Goal: Task Accomplishment & Management: Use online tool/utility

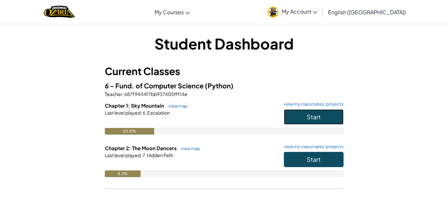
click at [284, 117] on button "Start" at bounding box center [314, 116] width 60 height 15
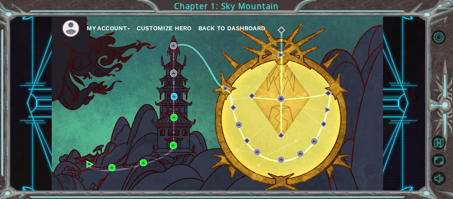
click at [175, 101] on div "My Account Customize Hero Back to Dashboard" at bounding box center [218, 103] width 332 height 175
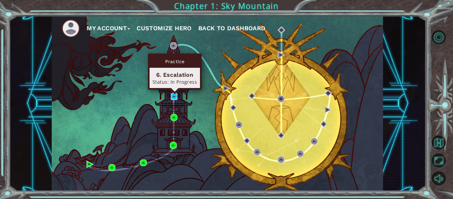
click at [175, 100] on img at bounding box center [174, 96] width 7 height 7
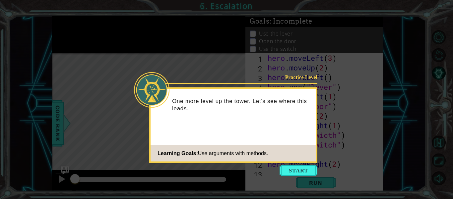
click at [387, 48] on icon at bounding box center [226, 99] width 453 height 199
click at [306, 169] on button "Start" at bounding box center [299, 170] width 38 height 11
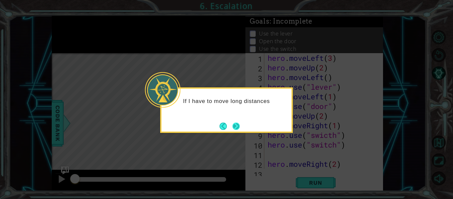
click at [240, 130] on button "Next" at bounding box center [236, 125] width 9 height 9
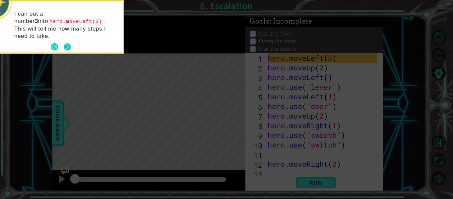
click at [64, 43] on button "Next" at bounding box center [68, 47] width 8 height 8
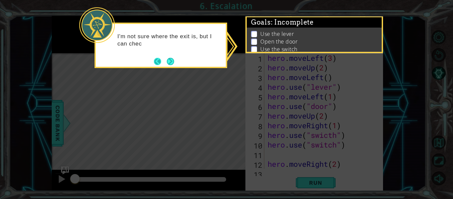
click at [165, 62] on button "Back" at bounding box center [160, 61] width 13 height 7
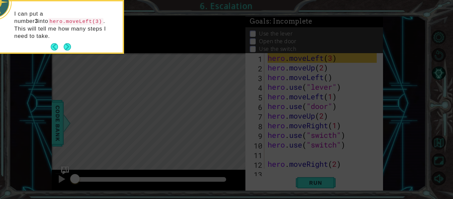
click at [165, 62] on icon at bounding box center [226, 30] width 453 height 338
click at [71, 43] on button "Next" at bounding box center [67, 46] width 7 height 7
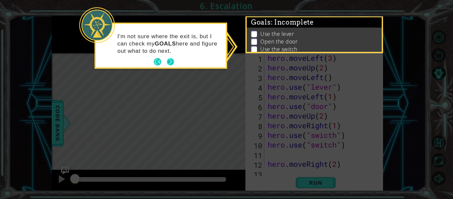
click at [167, 59] on button "Next" at bounding box center [171, 62] width 8 height 8
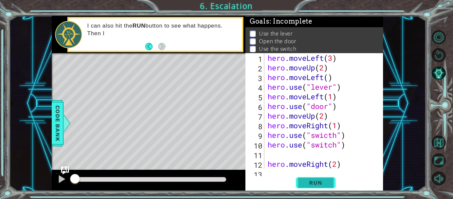
click at [309, 178] on button "Run" at bounding box center [316, 183] width 40 height 14
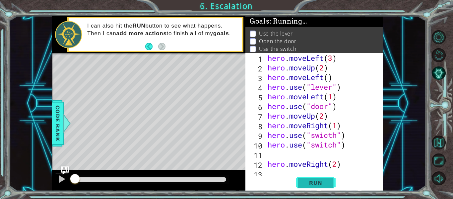
click at [311, 179] on span "Run" at bounding box center [316, 182] width 26 height 7
click at [313, 179] on button "Run" at bounding box center [316, 183] width 40 height 14
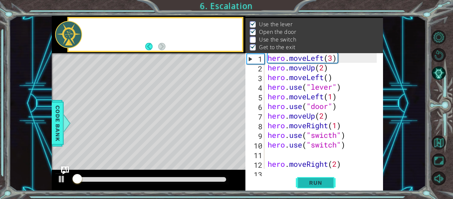
scroll to position [10, 0]
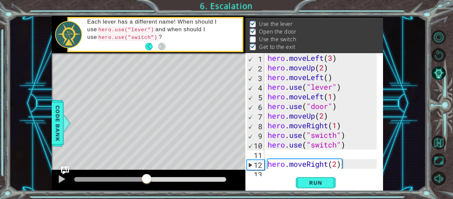
drag, startPoint x: 176, startPoint y: 174, endPoint x: 146, endPoint y: 176, distance: 29.6
click at [146, 176] on div at bounding box center [147, 179] width 12 height 12
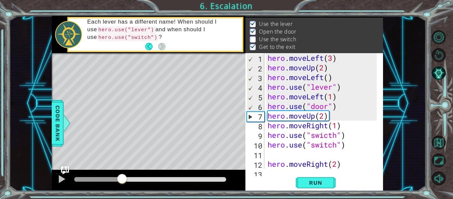
drag, startPoint x: 150, startPoint y: 175, endPoint x: 116, endPoint y: 173, distance: 33.9
click at [116, 173] on div at bounding box center [149, 180] width 194 height 21
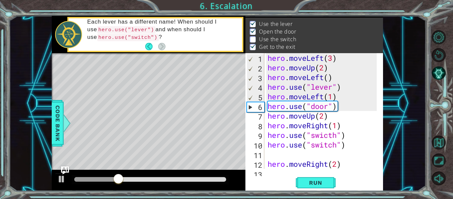
drag, startPoint x: 116, startPoint y: 173, endPoint x: 135, endPoint y: 171, distance: 19.4
click at [135, 171] on div at bounding box center [149, 180] width 194 height 21
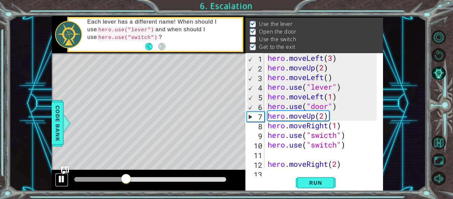
click at [66, 179] on button at bounding box center [61, 180] width 13 height 14
click at [347, 164] on div "hero . moveLeft ( 3 ) hero . moveUp ( 2 ) hero . moveLeft ( ) hero . use ( "lev…" at bounding box center [324, 120] width 114 height 135
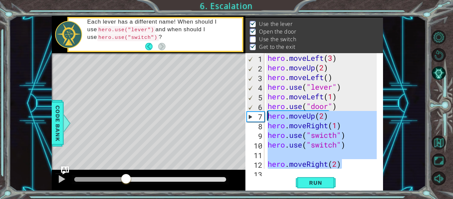
drag, startPoint x: 347, startPoint y: 164, endPoint x: 265, endPoint y: 118, distance: 94.2
click at [265, 118] on div "hero.moveRight(2) 1 2 3 4 5 6 7 8 9 10 11 12 13 hero . moveLeft ( 3 ) hero . mo…" at bounding box center [314, 111] width 136 height 116
type textarea "hero.moveUp(2) hero.moveRight(1)"
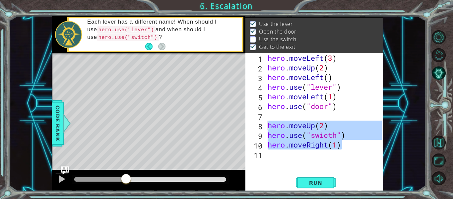
drag, startPoint x: 348, startPoint y: 145, endPoint x: 269, endPoint y: 125, distance: 80.7
click at [269, 125] on div "hero . moveLeft ( 3 ) hero . moveUp ( 2 ) hero . moveLeft ( ) hero . use ( "lev…" at bounding box center [326, 120] width 119 height 135
type textarea "hero.moveUp(2) hero.use("swicth")"
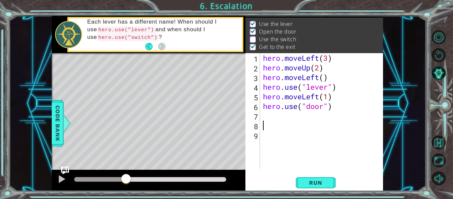
click at [271, 119] on div "hero . moveLeft ( 3 ) hero . moveUp ( 2 ) hero . moveLeft ( ) hero . use ( "lev…" at bounding box center [323, 120] width 123 height 135
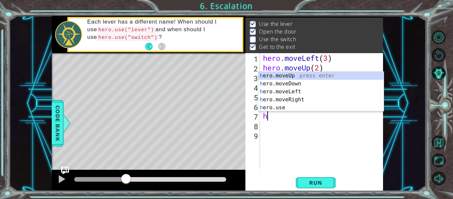
scroll to position [0, 0]
click at [293, 75] on div "her o.moveUp press enter her o.moveDown press enter her o.moveLeft press enter …" at bounding box center [321, 100] width 125 height 56
type textarea "hero.moveUp(1)"
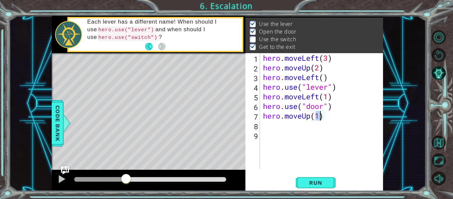
click at [286, 126] on div "hero . moveLeft ( 3 ) hero . moveUp ( 2 ) hero . moveLeft ( ) hero . use ( "lev…" at bounding box center [323, 120] width 123 height 135
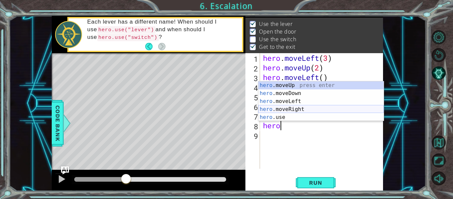
click at [283, 112] on div "hero .moveUp press enter hero .moveDown press enter hero .moveLeft press enter …" at bounding box center [321, 109] width 125 height 56
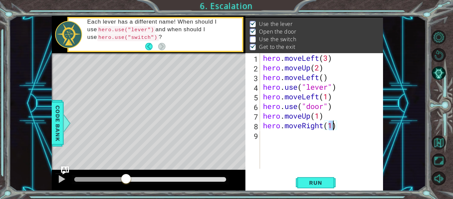
type textarea "hero.moveRight(2)"
click at [290, 136] on div "hero . moveLeft ( 3 ) hero . moveUp ( 2 ) hero . moveLeft ( ) hero . use ( "lev…" at bounding box center [323, 120] width 123 height 135
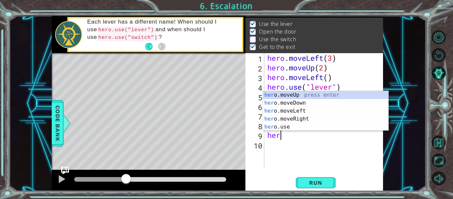
scroll to position [0, 0]
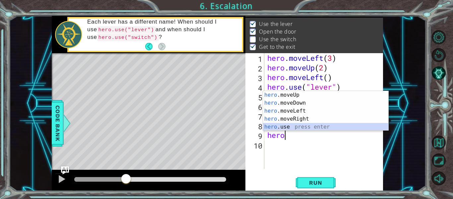
click at [299, 124] on div "hero .moveUp press enter hero .moveDown press enter hero .moveLeft press enter …" at bounding box center [325, 119] width 125 height 56
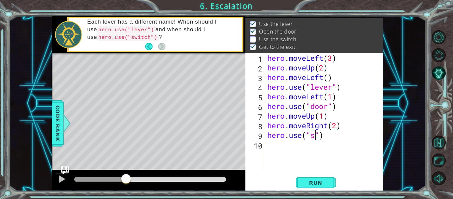
scroll to position [0, 2]
type textarea "hero.use("switch")"
click at [309, 178] on button "Run" at bounding box center [316, 183] width 40 height 14
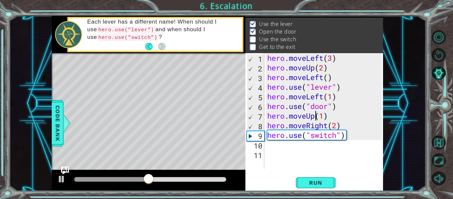
click at [316, 115] on div "hero . moveLeft ( 3 ) hero . moveUp ( 2 ) hero . moveLeft ( ) hero . use ( "lev…" at bounding box center [325, 120] width 119 height 135
click at [324, 120] on div "hero . moveLeft ( 3 ) hero . moveUp ( 2 ) hero . moveLeft ( ) hero . use ( "lev…" at bounding box center [325, 120] width 119 height 135
type textarea "hero.moveUp(2)"
click at [317, 155] on div "hero . moveLeft ( 3 ) hero . moveUp ( 2 ) hero . moveLeft ( ) hero . use ( "lev…" at bounding box center [325, 120] width 119 height 135
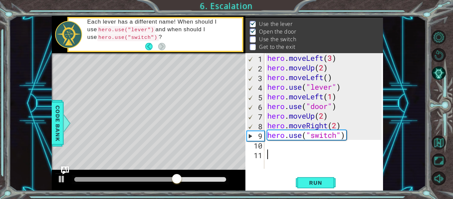
scroll to position [0, 0]
click at [322, 182] on span "Run" at bounding box center [316, 182] width 26 height 7
click at [64, 177] on div at bounding box center [61, 179] width 9 height 9
click at [65, 177] on div at bounding box center [61, 179] width 9 height 9
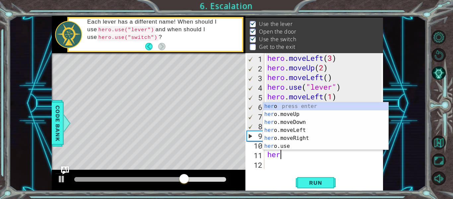
scroll to position [0, 0]
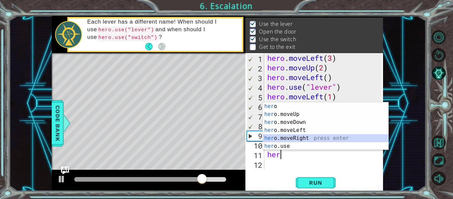
click at [281, 137] on div "her o press enter her o.moveUp press enter her o.moveDown press enter her o.mov…" at bounding box center [325, 134] width 125 height 64
type textarea "hero.moveRight(1)"
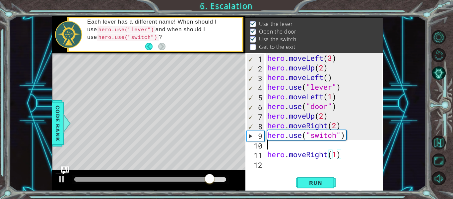
click at [280, 148] on div "hero . moveLeft ( 3 ) hero . moveUp ( 2 ) hero . moveLeft ( ) hero . use ( "lev…" at bounding box center [325, 120] width 119 height 135
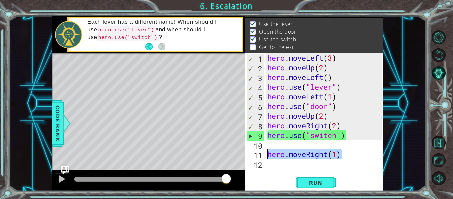
drag, startPoint x: 342, startPoint y: 154, endPoint x: 267, endPoint y: 156, distance: 75.0
click at [267, 156] on div "hero . moveLeft ( 3 ) hero . moveUp ( 2 ) hero . moveLeft ( ) hero . use ( "lev…" at bounding box center [325, 120] width 119 height 135
type textarea "hero.moveRight(1)"
click at [270, 142] on div "hero . moveLeft ( 3 ) hero . moveUp ( 2 ) hero . moveLeft ( ) hero . use ( "lev…" at bounding box center [325, 120] width 119 height 135
paste textarea "hero.moveRight(1)"
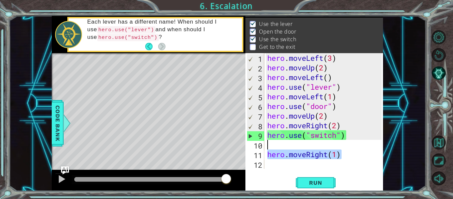
drag, startPoint x: 342, startPoint y: 154, endPoint x: 265, endPoint y: 154, distance: 77.0
click at [265, 154] on div "1 2 3 4 5 6 7 8 9 10 11 12 hero . moveLeft ( 3 ) hero . moveUp ( 2 ) hero . mov…" at bounding box center [314, 111] width 136 height 116
click at [276, 145] on div "hero . moveLeft ( 3 ) hero . moveUp ( 2 ) hero . moveLeft ( ) hero . use ( "lev…" at bounding box center [325, 120] width 119 height 135
paste textarea "Code Area"
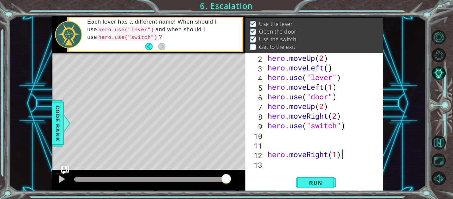
scroll to position [10, 0]
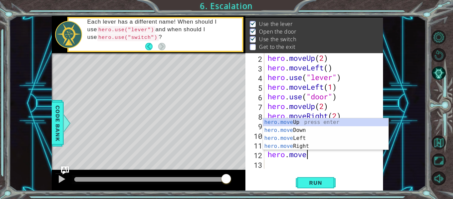
type textarea "h"
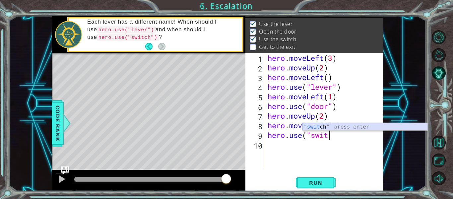
click at [319, 128] on div ""swit ch" press enter" at bounding box center [365, 135] width 125 height 24
type textarea "hero.use("switch""
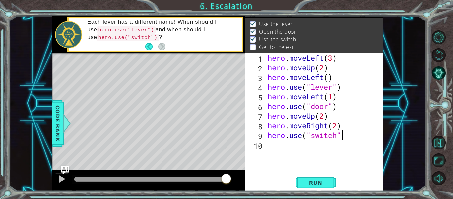
click at [301, 146] on div "hero . moveLeft ( 3 ) hero . moveUp ( 2 ) hero . moveLeft ( ) hero . use ( "lev…" at bounding box center [326, 120] width 119 height 135
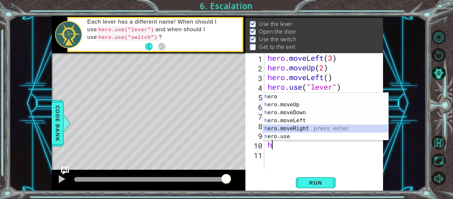
click at [295, 129] on div "h ero press enter h ero.moveUp press enter h ero.moveDown press enter h ero.mov…" at bounding box center [325, 125] width 125 height 64
type textarea "hero.moveRight(1)"
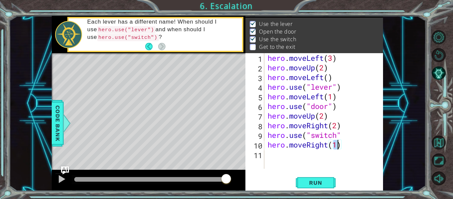
click at [291, 156] on div "hero . moveLeft ( 3 ) hero . moveUp ( 2 ) hero . moveLeft ( ) hero . use ( "lev…" at bounding box center [326, 120] width 119 height 135
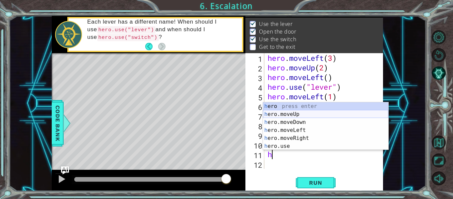
click at [294, 114] on div "h ero press enter h ero.moveUp press enter h ero.moveDown press enter h ero.mov…" at bounding box center [325, 134] width 125 height 64
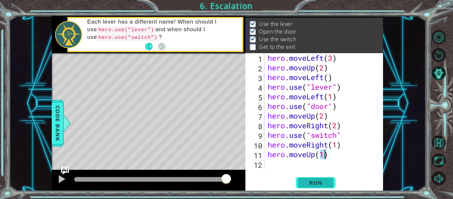
click at [307, 180] on span "Run" at bounding box center [316, 182] width 26 height 7
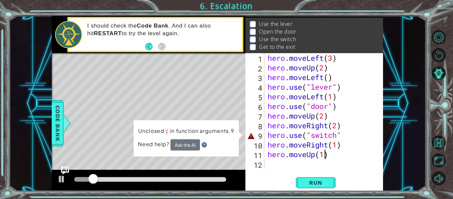
click at [140, 182] on div at bounding box center [150, 179] width 157 height 9
click at [224, 113] on div "Level Map" at bounding box center [205, 151] width 307 height 196
click at [345, 136] on div "hero . moveLeft ( 3 ) hero . moveUp ( 2 ) hero . moveLeft ( ) hero . use ( "lev…" at bounding box center [326, 120] width 119 height 135
type textarea "hero.use("switch")"
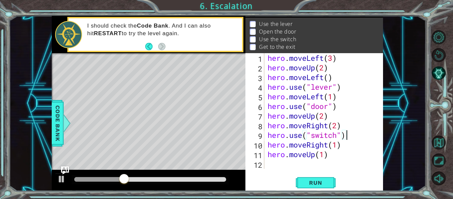
scroll to position [0, 0]
type textarea "hero.use("switch")"
click at [319, 182] on span "Run" at bounding box center [316, 182] width 26 height 7
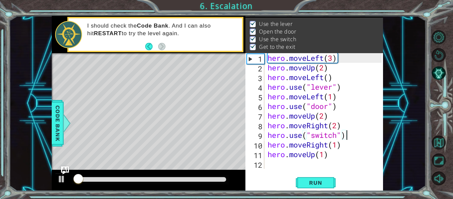
click at [183, 179] on div at bounding box center [150, 179] width 152 height 5
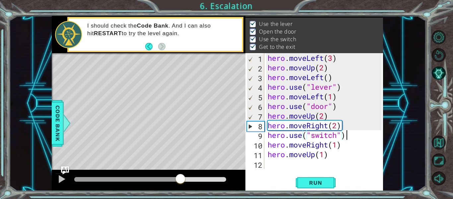
click at [173, 179] on div at bounding box center [127, 179] width 106 height 5
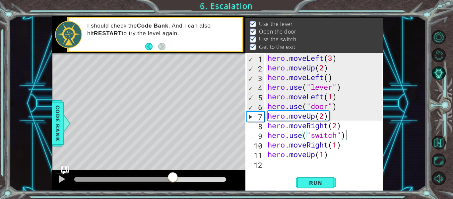
click at [165, 179] on div at bounding box center [123, 179] width 99 height 5
click at [158, 178] on div at bounding box center [150, 179] width 152 height 5
click at [156, 177] on div at bounding box center [158, 177] width 12 height 12
click at [144, 177] on div at bounding box center [150, 179] width 152 height 5
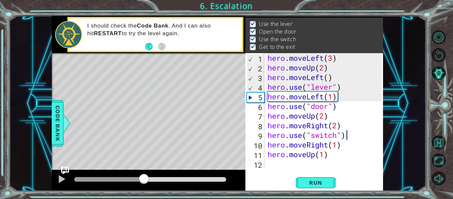
click at [144, 177] on div at bounding box center [144, 179] width 12 height 12
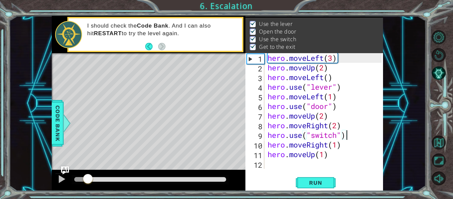
drag, startPoint x: 144, startPoint y: 177, endPoint x: 88, endPoint y: 176, distance: 55.8
drag, startPoint x: 88, startPoint y: 175, endPoint x: 33, endPoint y: 178, distance: 55.5
click at [33, 178] on div "1 ההההההההההההההההההההההההההההההההההההההההההההההההההההההההההההההההההההההההההההה…" at bounding box center [217, 103] width 417 height 175
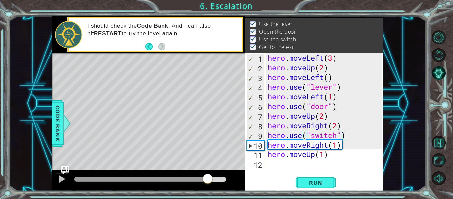
drag, startPoint x: 82, startPoint y: 180, endPoint x: 204, endPoint y: 178, distance: 121.8
click at [204, 178] on div at bounding box center [208, 179] width 12 height 12
click at [68, 181] on button at bounding box center [61, 180] width 13 height 14
click at [213, 173] on div at bounding box center [149, 180] width 194 height 21
drag, startPoint x: 216, startPoint y: 174, endPoint x: 241, endPoint y: 174, distance: 24.6
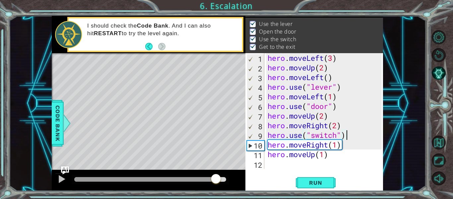
click at [241, 174] on div at bounding box center [149, 180] width 194 height 21
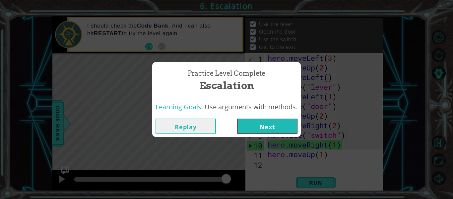
click at [258, 133] on button "Next" at bounding box center [267, 126] width 60 height 15
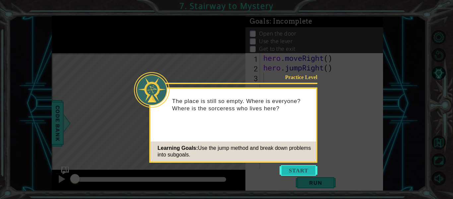
click at [307, 170] on button "Start" at bounding box center [299, 170] width 38 height 11
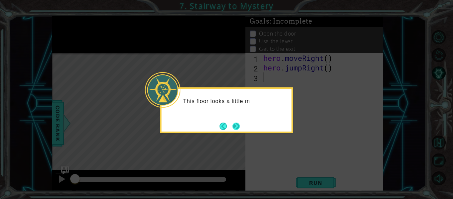
click at [237, 122] on button "Next" at bounding box center [236, 125] width 7 height 7
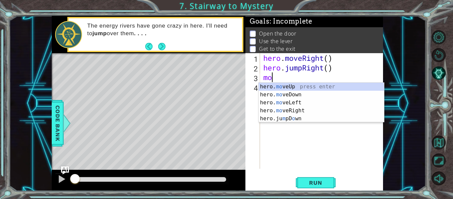
type textarea "m"
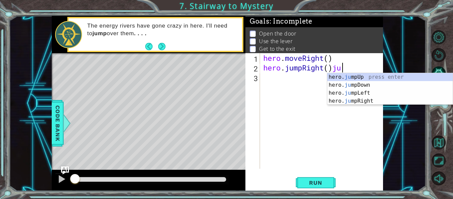
scroll to position [0, 3]
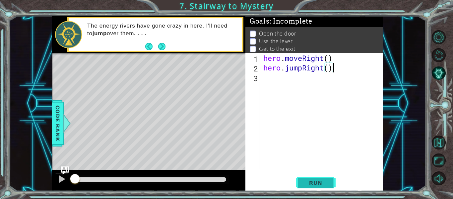
type textarea "hero.jumpRight()"
click at [311, 183] on span "Run" at bounding box center [316, 182] width 26 height 7
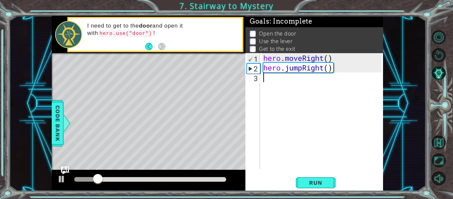
click at [276, 80] on div "hero . moveRight ( ) hero . jumpRight ( )" at bounding box center [323, 120] width 123 height 135
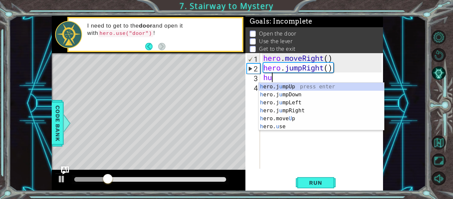
scroll to position [0, 0]
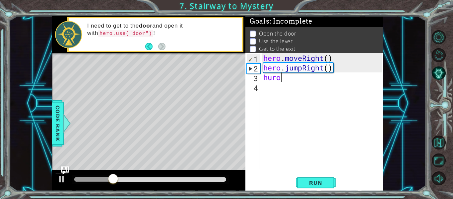
type textarea "hur"
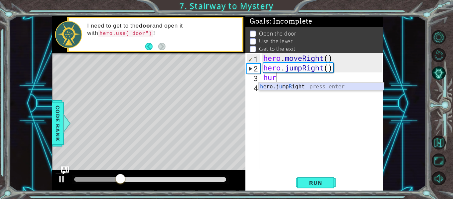
click at [290, 88] on div "h ero.j u mp R ight press enter" at bounding box center [321, 95] width 125 height 24
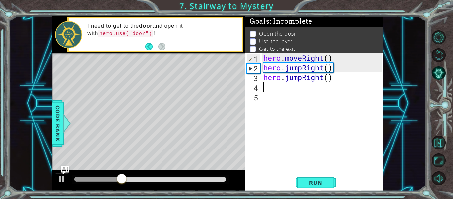
scroll to position [0, 0]
click at [340, 82] on div "hero . moveRight ( ) hero . jumpRight ( ) hero . jumpRight ( )" at bounding box center [323, 120] width 123 height 135
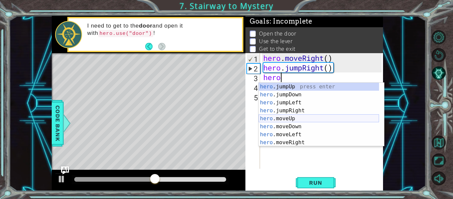
click at [287, 116] on div "hero .jumpUp press enter hero .jumpDown press enter hero .jumpLeft press enter …" at bounding box center [319, 123] width 120 height 80
type textarea "hero.moveUp(1)"
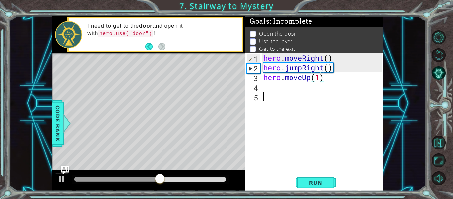
click at [270, 93] on div "hero . moveRight ( ) hero . jumpRight ( ) hero . moveUp ( 1 )" at bounding box center [323, 120] width 123 height 135
click at [265, 86] on div "hero . moveRight ( ) hero . jumpRight ( ) hero . moveUp ( 1 )" at bounding box center [323, 120] width 123 height 135
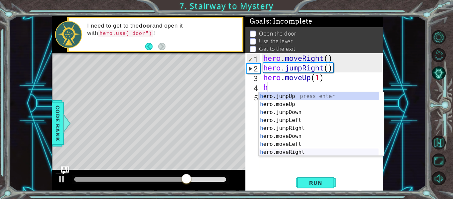
click at [297, 152] on div "h ero.jumpUp press enter h ero.moveUp press enter h ero.jumpDown press enter h …" at bounding box center [319, 132] width 120 height 80
type textarea "hero.moveRight(1)"
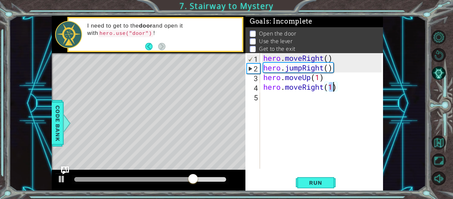
click at [269, 97] on div "hero . moveRight ( ) hero . jumpRight ( ) hero . moveUp ( 1 ) hero . moveRight …" at bounding box center [323, 120] width 123 height 135
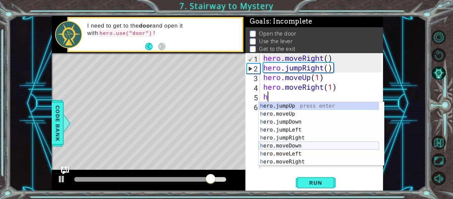
scroll to position [8, 0]
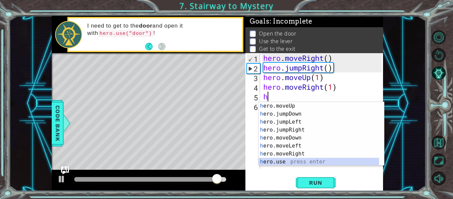
click at [273, 163] on div "h ero.moveUp press enter h ero.jumpDown press enter h ero.jumpLeft press enter …" at bounding box center [319, 142] width 120 height 80
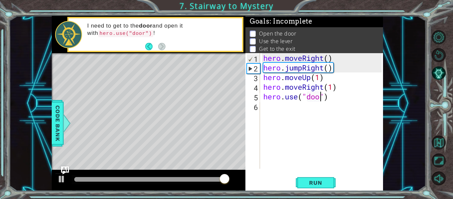
type textarea "hero.use("door")"
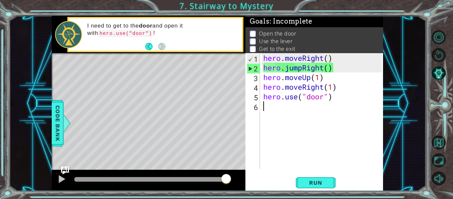
click at [268, 108] on div "hero . moveRight ( ) hero . jumpRight ( ) hero . moveUp ( 1 ) hero . moveRight …" at bounding box center [323, 120] width 123 height 135
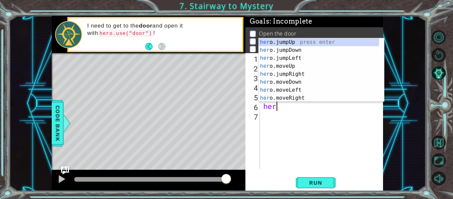
scroll to position [0, 0]
click at [299, 64] on div "her o.jumpUp press enter her o.jumpDown press enter her o.jumpLeft press enter …" at bounding box center [319, 78] width 120 height 80
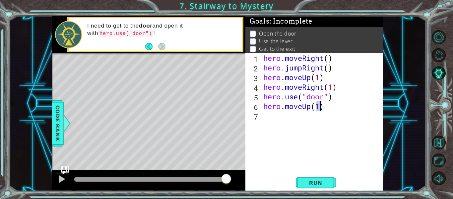
type textarea "hero.moveUp(2)"
click at [281, 115] on div "hero . moveRight ( ) hero . jumpRight ( ) hero . moveUp ( 1 ) hero . moveRight …" at bounding box center [323, 120] width 123 height 135
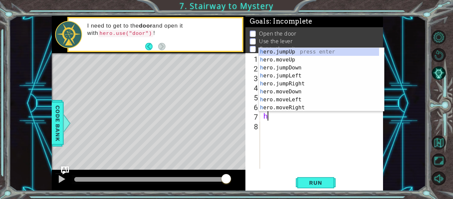
type textarea "her"
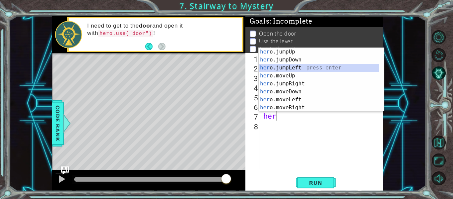
click at [295, 69] on div "her o.jumpUp press enter her o.jumpDown press enter her o.jumpLeft press enter …" at bounding box center [319, 88] width 120 height 80
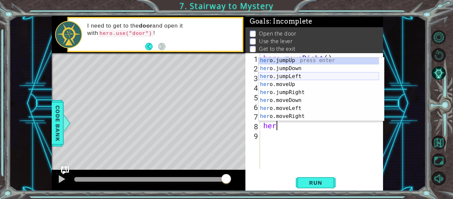
scroll to position [8, 0]
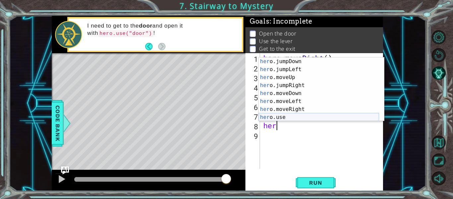
click at [278, 116] on div "her o.jumpDown press enter her o.jumpLeft press enter her o.moveUp press enter …" at bounding box center [319, 97] width 120 height 80
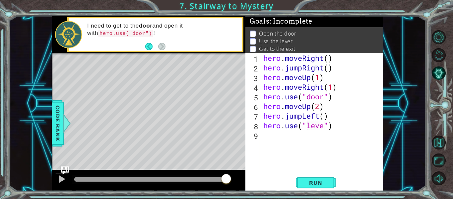
scroll to position [0, 3]
click at [319, 186] on span "Run" at bounding box center [316, 182] width 26 height 7
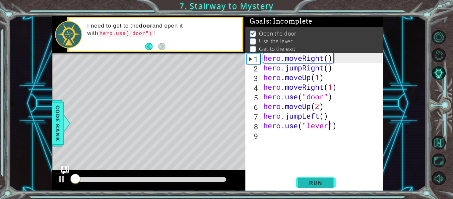
scroll to position [6, 0]
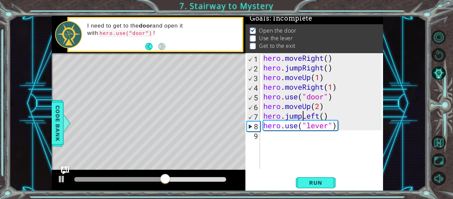
click at [303, 119] on div "hero . moveRight ( ) hero . jumpRight ( ) hero . moveUp ( 1 ) hero . moveRight …" at bounding box center [323, 120] width 123 height 135
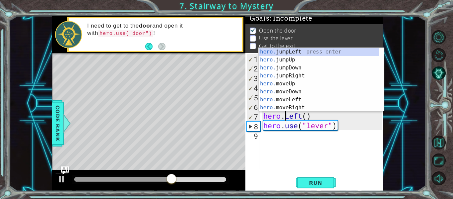
scroll to position [0, 0]
click at [292, 102] on div "hero. jumpLeft press enter hero. jumpUp press enter hero. jumpDown press enter …" at bounding box center [319, 88] width 120 height 80
type textarea "hero.moveLeft(1)"
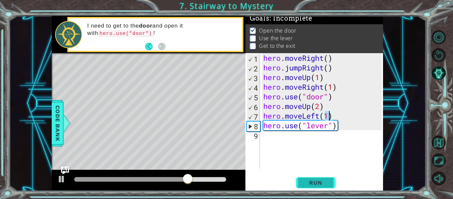
click at [322, 177] on button "Run" at bounding box center [316, 183] width 40 height 14
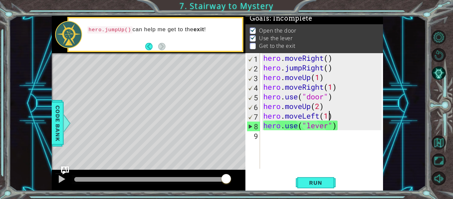
click at [264, 134] on div "hero . moveRight ( ) hero . jumpRight ( ) hero . moveUp ( 1 ) hero . moveRight …" at bounding box center [323, 120] width 123 height 135
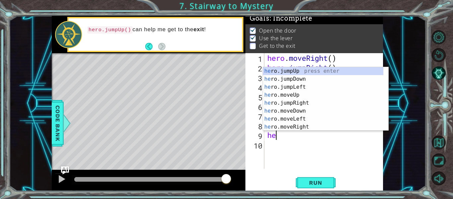
type textarea "her"
click at [301, 102] on div "her o.jumpUp press enter her o.jumpDown press enter her o.jumpLeft press enter …" at bounding box center [323, 107] width 120 height 80
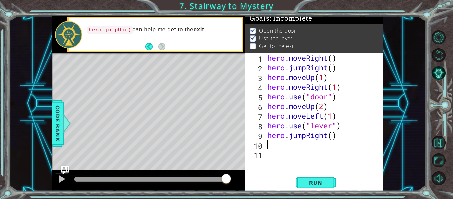
scroll to position [0, 0]
click at [343, 138] on div "hero . moveRight ( ) hero . jumpRight ( ) hero . moveUp ( 1 ) hero . moveRight …" at bounding box center [325, 120] width 119 height 135
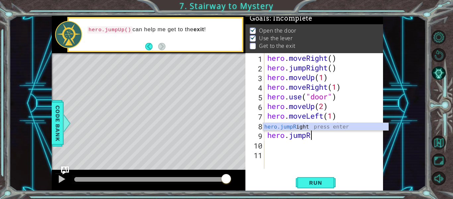
type textarea "hero.jump"
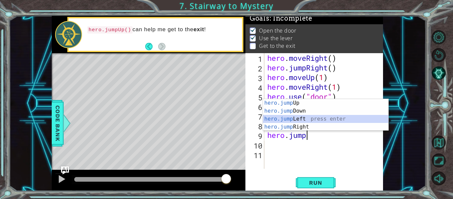
click at [303, 118] on div "hero.jump Up press enter hero.jump Down press enter hero.jump Left press enter …" at bounding box center [325, 123] width 125 height 48
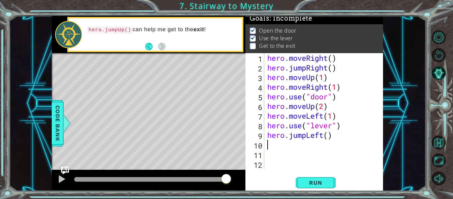
click at [306, 134] on div "hero . moveRight ( ) hero . jumpRight ( ) hero . moveUp ( 1 ) hero . moveRight …" at bounding box center [325, 120] width 119 height 135
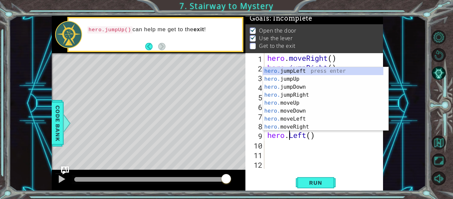
scroll to position [0, 1]
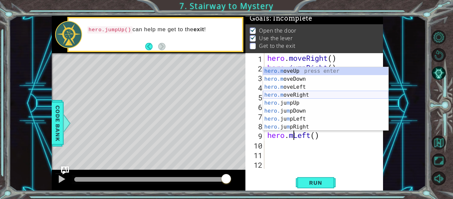
click at [304, 95] on div "hero.m oveUp press enter hero.m oveDown press enter hero.m oveLeft press enter …" at bounding box center [325, 107] width 125 height 80
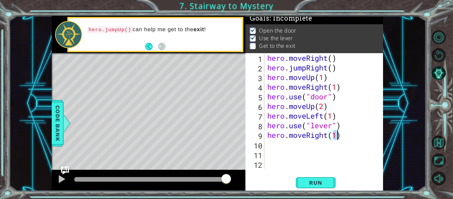
click at [328, 132] on div "hero . moveRight ( ) hero . jumpRight ( ) hero . moveUp ( 1 ) hero . moveRight …" at bounding box center [325, 120] width 119 height 135
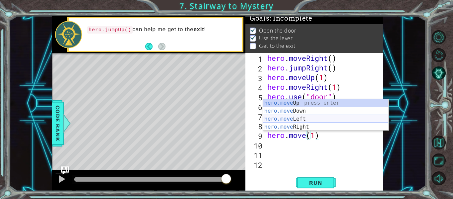
click at [295, 119] on div "hero.move Up press enter hero.move Down press enter hero.move Left press enter …" at bounding box center [325, 123] width 125 height 48
type textarea "hero.moveLeft(1)(1)"
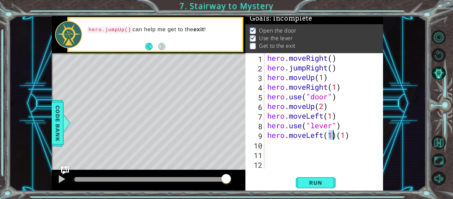
click at [269, 143] on div "hero . moveRight ( ) hero . jumpRight ( ) hero . moveUp ( 1 ) hero . moveRight …" at bounding box center [325, 120] width 119 height 135
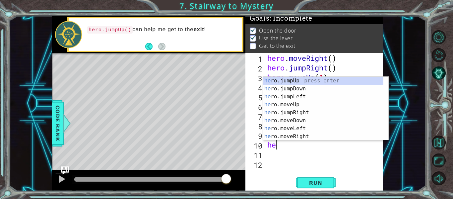
type textarea "her"
drag, startPoint x: 302, startPoint y: 80, endPoint x: 292, endPoint y: 79, distance: 10.1
click at [292, 79] on div "her o.jumpUp press enter her o.jumpDown press enter her o.jumpLeft press enter …" at bounding box center [323, 117] width 120 height 80
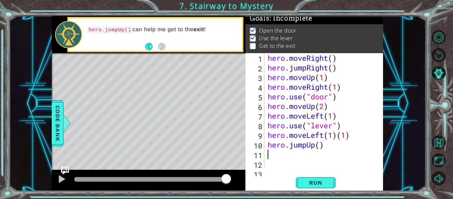
click at [356, 135] on div "hero . moveRight ( ) hero . jumpRight ( ) hero . moveUp ( 1 ) hero . moveRight …" at bounding box center [324, 120] width 114 height 135
type textarea "hero.moveLeft(2)"
click at [284, 156] on div "hero . moveRight ( ) hero . jumpRight ( ) hero . moveUp ( 1 ) hero . moveRight …" at bounding box center [324, 120] width 114 height 135
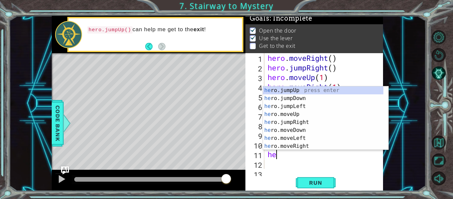
scroll to position [0, 0]
click at [309, 145] on div "her o.jumpUp press enter her o.jumpDown press enter her o.jumpLeft press enter …" at bounding box center [323, 126] width 120 height 80
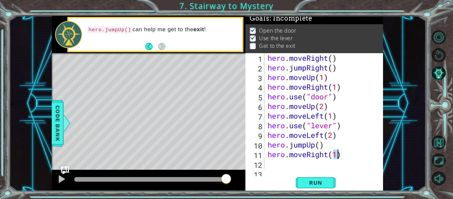
type textarea "hero.moveRight(3)"
click at [269, 165] on div "hero . moveRight ( ) hero . jumpRight ( ) hero . moveUp ( 1 ) hero . moveRight …" at bounding box center [324, 120] width 114 height 135
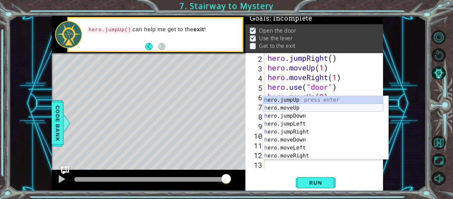
click at [288, 108] on div "h ero.jumpUp press enter h ero.moveUp press enter h ero.jumpDown press enter h …" at bounding box center [323, 136] width 120 height 80
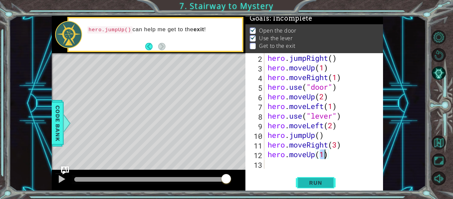
type textarea "hero.moveUp(1)"
click at [327, 187] on button "Run" at bounding box center [316, 183] width 40 height 14
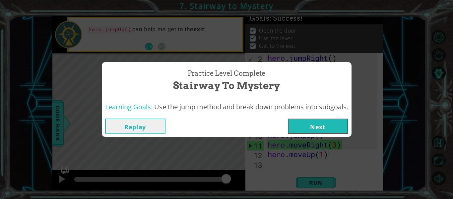
drag, startPoint x: 246, startPoint y: 145, endPoint x: 297, endPoint y: 125, distance: 55.5
click at [297, 125] on div "Practice Level Complete Stairway to Mystery Learning Goals: Use the jump method…" at bounding box center [226, 99] width 453 height 199
click at [297, 125] on button "Next" at bounding box center [318, 126] width 60 height 15
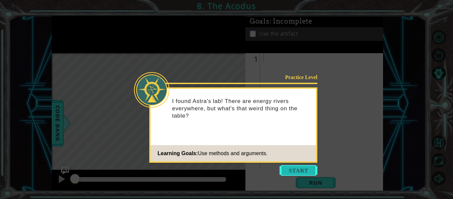
click at [307, 166] on button "Start" at bounding box center [299, 170] width 38 height 11
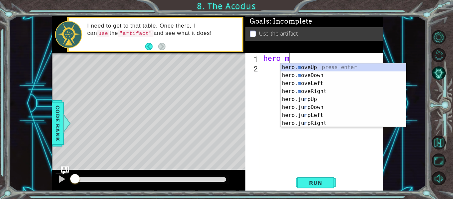
scroll to position [0, 1]
click at [310, 67] on div "hero. m oveUp press enter hero. m oveDown press enter hero. m oveLeft press ent…" at bounding box center [343, 103] width 125 height 80
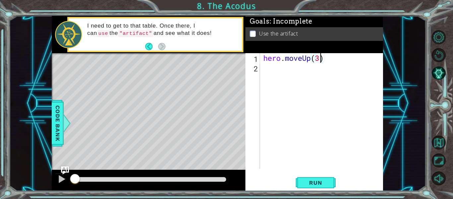
scroll to position [0, 2]
type textarea "hero.moveUp(3)"
click at [314, 186] on span "Run" at bounding box center [316, 182] width 26 height 7
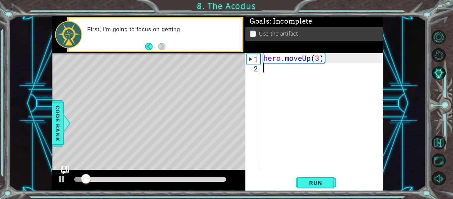
click at [269, 72] on div "hero . moveUp ( 3 )" at bounding box center [323, 120] width 123 height 135
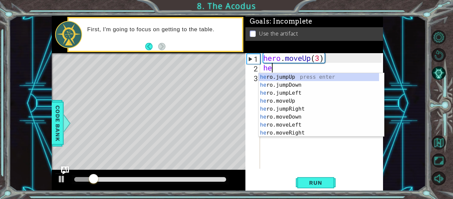
scroll to position [0, 0]
click at [281, 122] on div "her o.jumpUp press enter her o.jumpDown press enter her o.jumpLeft press enter …" at bounding box center [319, 113] width 120 height 80
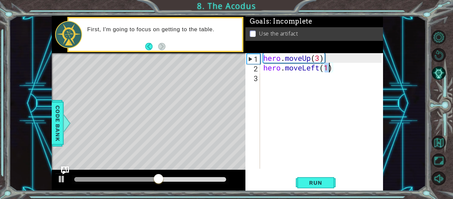
type textarea "hero.moveLeft(1)"
drag, startPoint x: 312, startPoint y: 196, endPoint x: 305, endPoint y: 181, distance: 17.1
click at [305, 181] on div "1 ההההההההההההההההההההההההההההההההההההההההההההההההההההההההההההההההההההההההההההה…" at bounding box center [226, 99] width 453 height 199
click at [305, 181] on span "Run" at bounding box center [316, 182] width 26 height 7
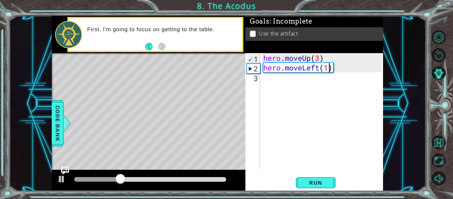
click at [270, 86] on div "hero . moveUp ( 3 ) hero . moveLeft ( 1 )" at bounding box center [323, 120] width 123 height 135
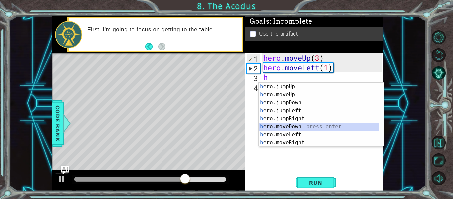
click at [269, 124] on div "h ero.jumpUp press enter h ero.moveUp press enter h ero.jumpDown press enter h …" at bounding box center [319, 123] width 120 height 80
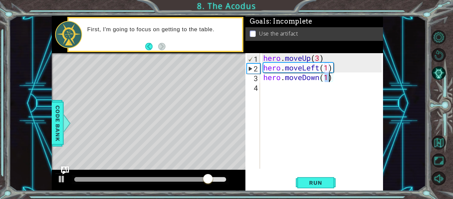
type textarea "hero.moveDown(3)"
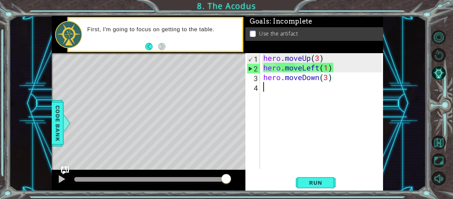
click at [277, 95] on div "hero . moveUp ( 3 ) hero . moveLeft ( 1 ) hero . moveDown ( 3 )" at bounding box center [323, 120] width 123 height 135
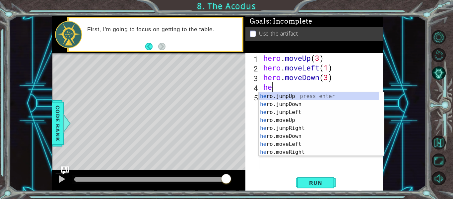
type textarea "her"
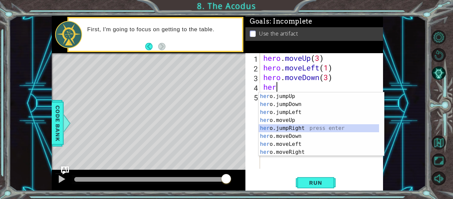
click at [282, 130] on div "her o.jumpUp press enter her o.jumpDown press enter her o.jumpLeft press enter …" at bounding box center [319, 132] width 120 height 80
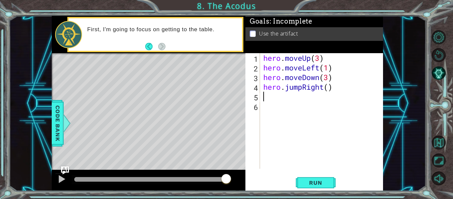
scroll to position [0, 0]
click at [322, 91] on div "hero . moveUp ( 3 ) hero . moveLeft ( 1 ) hero . moveDown ( 3 ) hero . jumpRigh…" at bounding box center [323, 120] width 123 height 135
click at [343, 84] on div "hero . moveUp ( 3 ) hero . moveLeft ( 1 ) hero . moveDown ( 3 ) hero . jumpRigh…" at bounding box center [323, 120] width 123 height 135
type textarea "hero.jumpRight("
click at [335, 91] on div "hero . moveUp ( 3 ) hero . moveLeft ( 1 ) hero . moveDown ( 3 ) hero . jumpRigh…" at bounding box center [323, 120] width 123 height 135
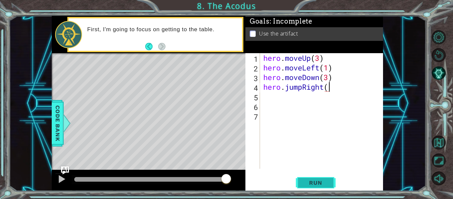
click at [312, 185] on span "Run" at bounding box center [316, 182] width 26 height 7
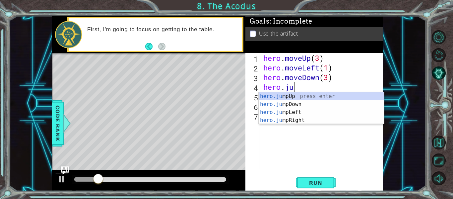
type textarea "h"
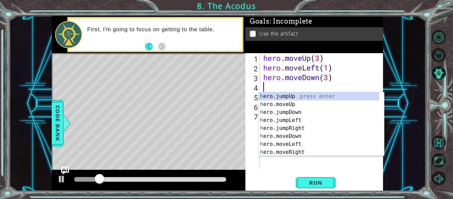
type textarea "hero.moveDown(3)"
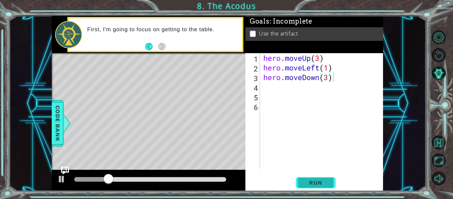
click at [313, 186] on span "Run" at bounding box center [316, 182] width 26 height 7
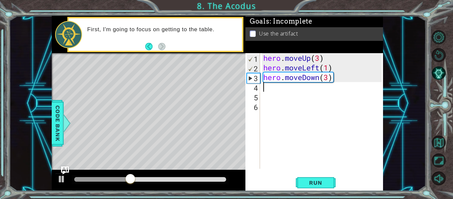
click at [275, 90] on div "hero . moveUp ( 3 ) hero . moveLeft ( 1 ) hero . moveDown ( 3 )" at bounding box center [323, 120] width 123 height 135
type textarea "h"
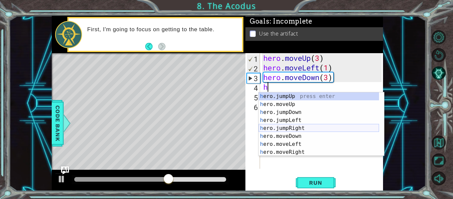
click at [281, 125] on div "h ero.jumpUp press enter h ero.moveUp press enter h ero.jumpDown press enter h …" at bounding box center [319, 132] width 120 height 80
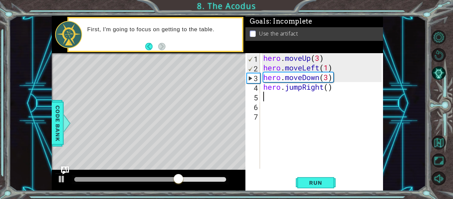
click at [330, 85] on div "hero . moveUp ( 3 ) hero . moveLeft ( 1 ) hero . moveDown ( 3 ) hero . jumpRigh…" at bounding box center [323, 120] width 123 height 135
type textarea "hero.jumpRight(1)"
click at [272, 100] on div "hero . moveUp ( 3 ) hero . moveLeft ( 1 ) hero . moveDown ( 3 ) hero . jumpRigh…" at bounding box center [323, 120] width 123 height 135
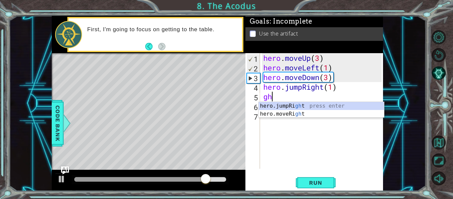
type textarea "g"
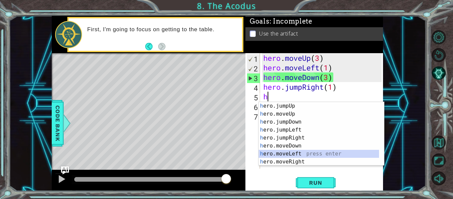
click at [286, 153] on div "h ero.jumpUp press enter h ero.moveUp press enter h ero.jumpDown press enter h …" at bounding box center [321, 142] width 125 height 80
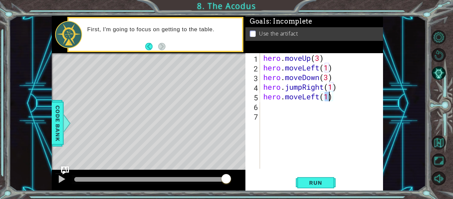
click at [325, 86] on div "hero . moveUp ( 3 ) hero . moveLeft ( 1 ) hero . moveDown ( 3 ) hero . jumpRigh…" at bounding box center [323, 120] width 123 height 135
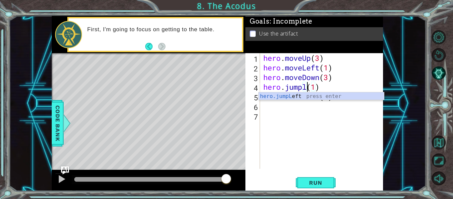
scroll to position [0, 2]
click at [307, 97] on div "hero.jumpL eft press enter" at bounding box center [321, 104] width 125 height 24
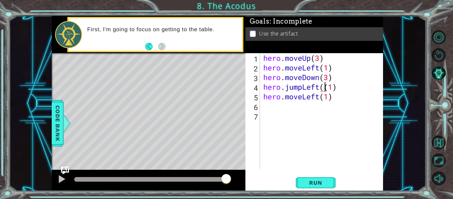
type textarea "hero.jumpLeft(1)"
click at [282, 109] on div "hero . moveUp ( 3 ) hero . moveLeft ( 1 ) hero . moveDown ( 3 ) hero . jumpLeft…" at bounding box center [323, 120] width 123 height 135
type textarea "j"
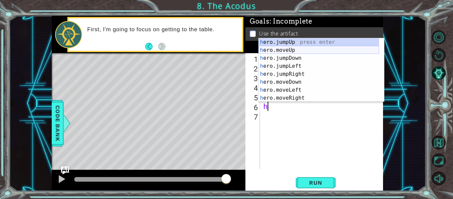
click at [290, 49] on div "h ero.jumpUp press enter h ero.moveUp press enter h ero.jumpDown press enter h …" at bounding box center [319, 78] width 120 height 80
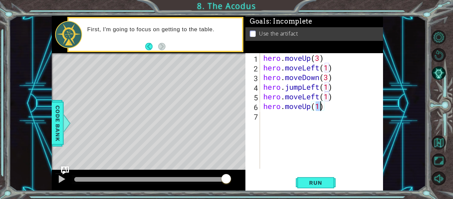
type textarea "hero.moveUp(2)"
click at [269, 116] on div "hero . moveUp ( 3 ) hero . moveLeft ( 1 ) hero . moveDown ( 3 ) hero . jumpLeft…" at bounding box center [323, 120] width 123 height 135
type textarea "h"
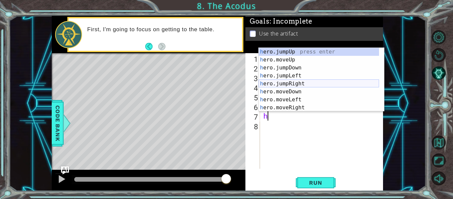
click at [291, 84] on div "h ero.jumpUp press enter h ero.moveUp press enter h ero.jumpDown press enter h …" at bounding box center [319, 88] width 120 height 80
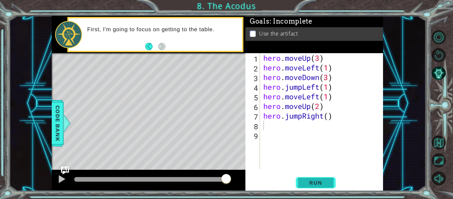
click at [312, 179] on button "Run" at bounding box center [316, 183] width 40 height 14
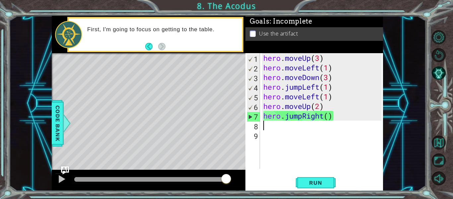
click at [329, 119] on div "hero . moveUp ( 3 ) hero . moveLeft ( 1 ) hero . moveDown ( 3 ) hero . jumpLeft…" at bounding box center [323, 120] width 123 height 135
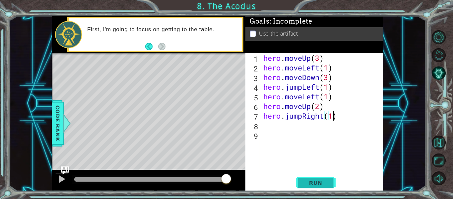
click at [330, 184] on button "Run" at bounding box center [316, 183] width 40 height 14
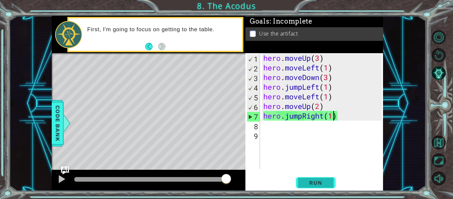
type textarea "hero.jumpRight(1 )"
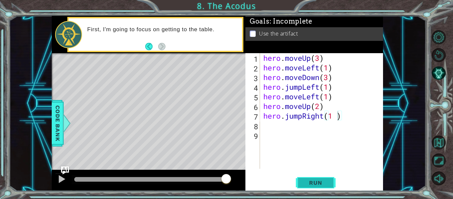
click at [296, 176] on button "Run" at bounding box center [316, 183] width 40 height 14
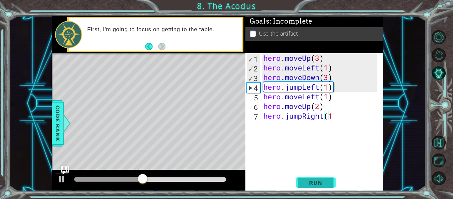
type textarea "hero.jumpRight(1 )"
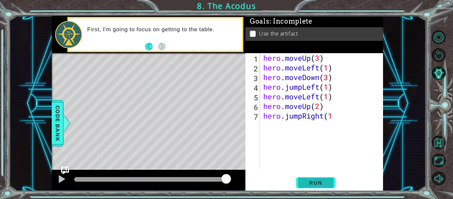
click at [335, 188] on button "Run" at bounding box center [316, 183] width 40 height 14
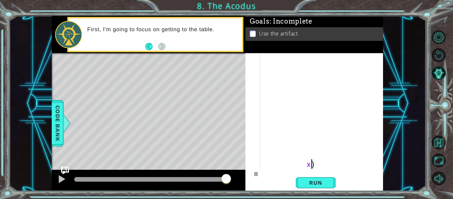
scroll to position [1078, 0]
type textarea "x"
